Goal: Navigation & Orientation: Find specific page/section

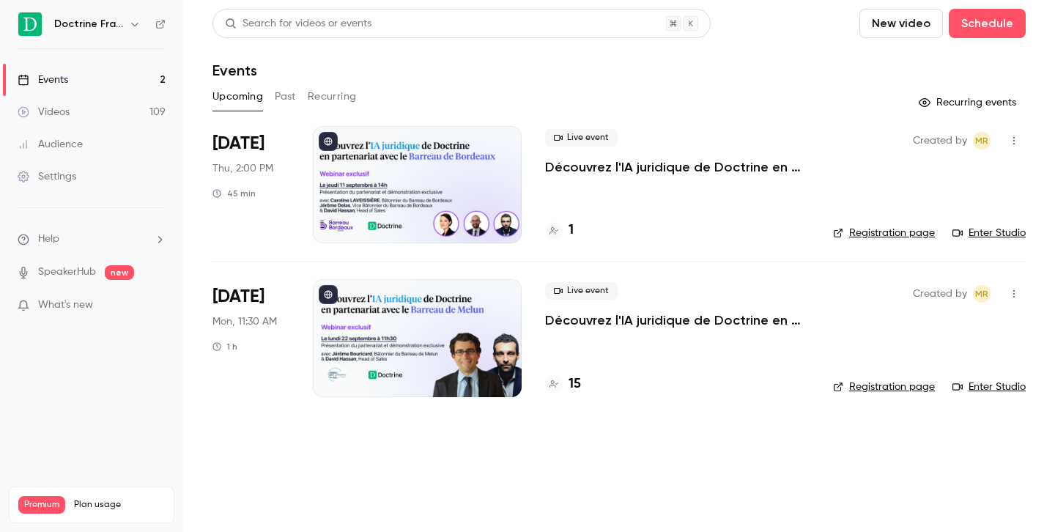
click at [130, 25] on icon "button" at bounding box center [135, 24] width 12 height 12
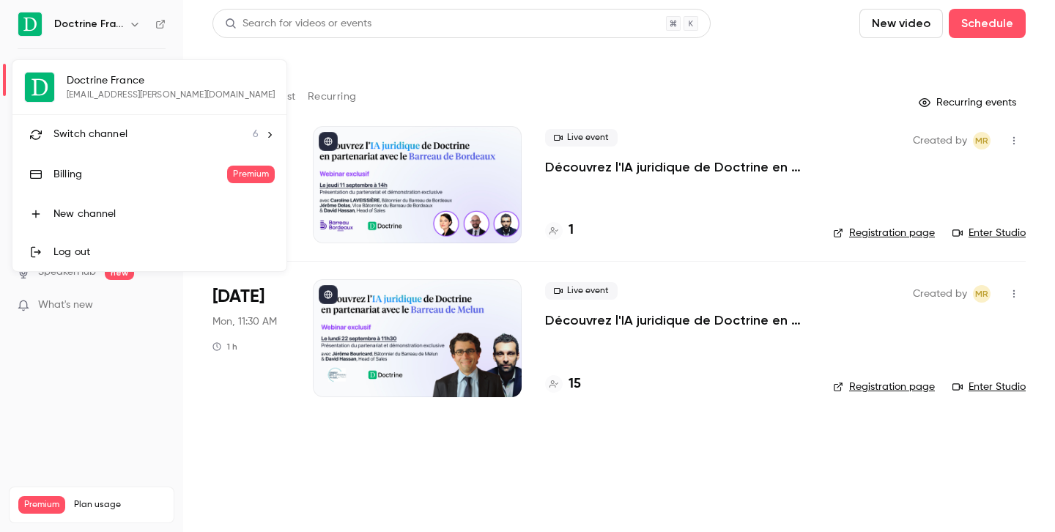
click at [122, 129] on span "Switch channel" at bounding box center [90, 134] width 74 height 15
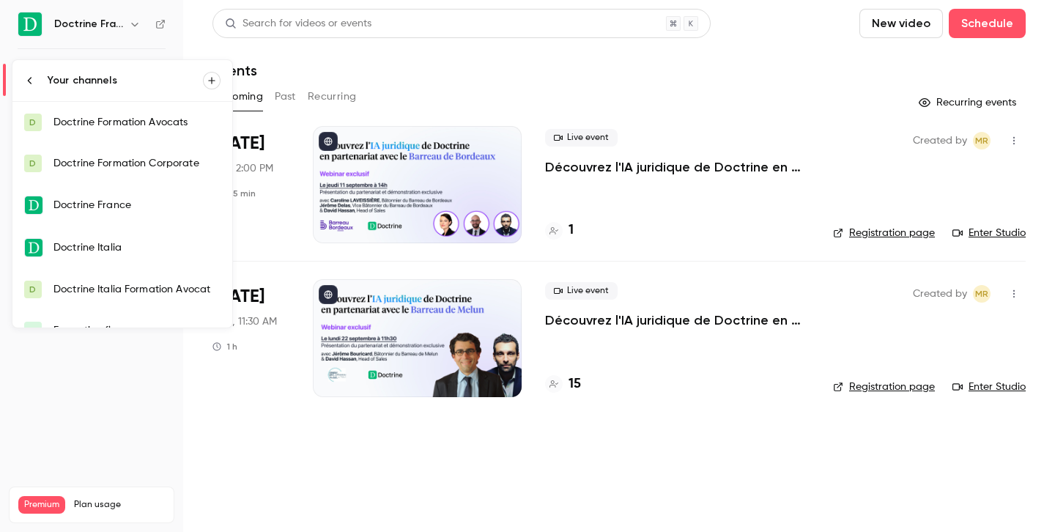
click at [127, 158] on div "Doctrine Formation Corporate" at bounding box center [136, 163] width 167 height 15
